Goal: Information Seeking & Learning: Learn about a topic

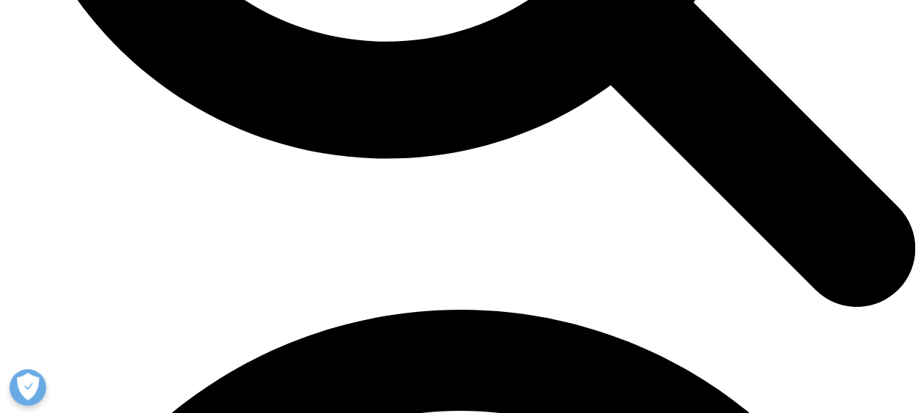
scroll to position [1538, 0]
